Goal: Feedback & Contribution: Contribute content

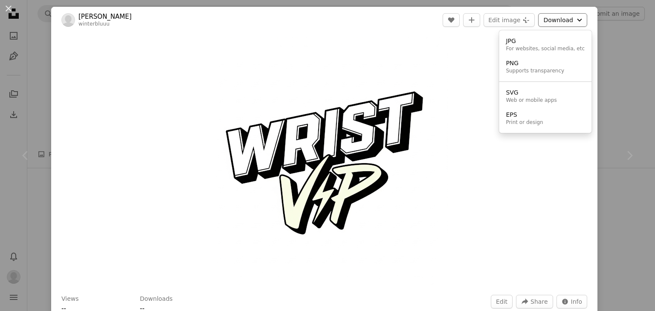
click at [553, 23] on button "Download Chevron down" at bounding box center [562, 20] width 49 height 14
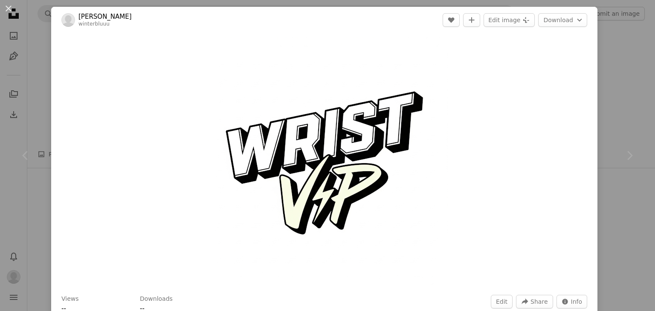
click at [614, 64] on div "An X shape Chevron left Chevron right [PERSON_NAME] winterbluuu Edit A heart A …" at bounding box center [327, 155] width 655 height 311
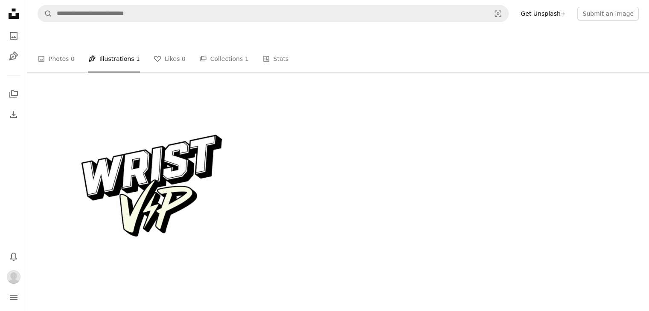
scroll to position [99, 0]
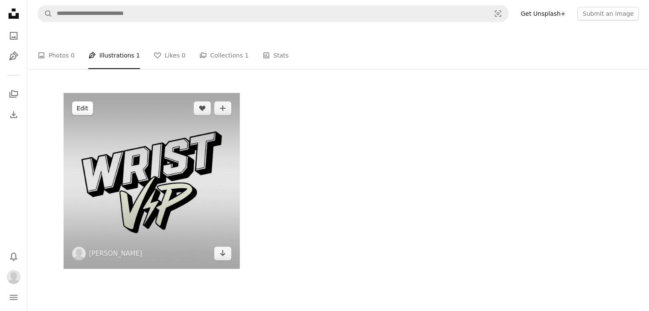
click at [88, 112] on button "Edit" at bounding box center [82, 109] width 21 height 14
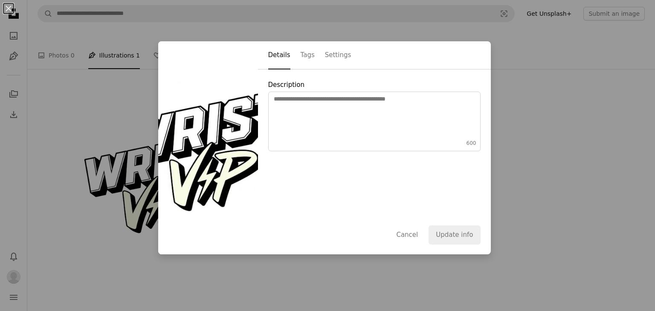
click at [424, 297] on div "An X shape Details Tags Settings Description 600 Cancel Update info" at bounding box center [327, 155] width 655 height 311
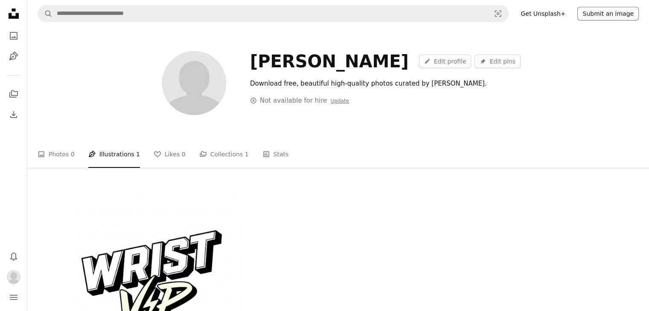
click at [587, 13] on button "Submit an image" at bounding box center [607, 14] width 61 height 14
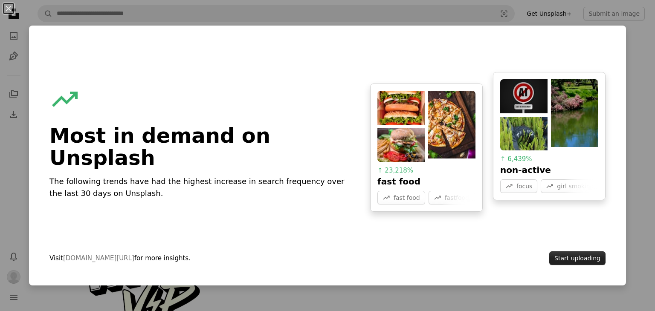
click at [585, 258] on button "Start uploading" at bounding box center [578, 259] width 56 height 14
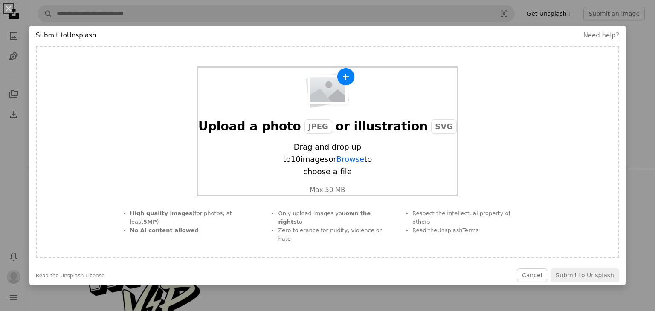
click at [305, 167] on span "Drag and drop up to 10 images or Browse to choose a file" at bounding box center [327, 159] width 115 height 37
click at [358, 134] on div "Upload a photo JPEG or illustration SVG" at bounding box center [327, 126] width 259 height 15
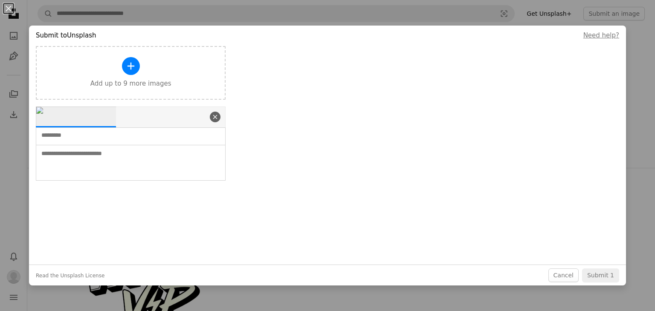
scroll to position [110, 0]
click at [151, 140] on input "text" at bounding box center [115, 135] width 149 height 9
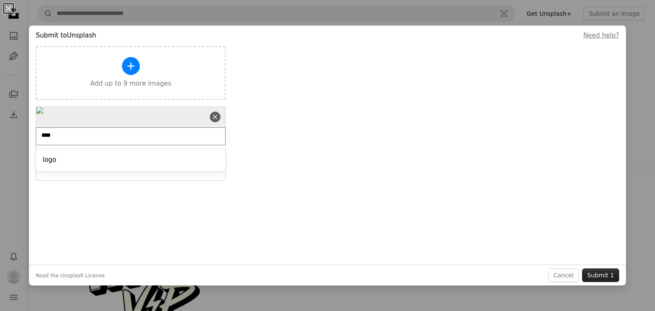
type input "****"
click at [610, 276] on button "Submit 1" at bounding box center [600, 276] width 37 height 14
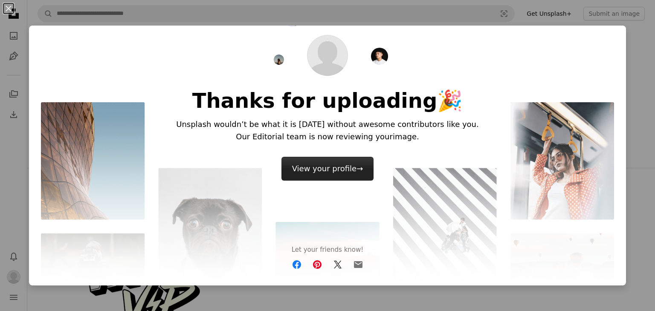
click at [350, 174] on link "View your profile →" at bounding box center [328, 169] width 93 height 24
